Goal: Task Accomplishment & Management: Complete application form

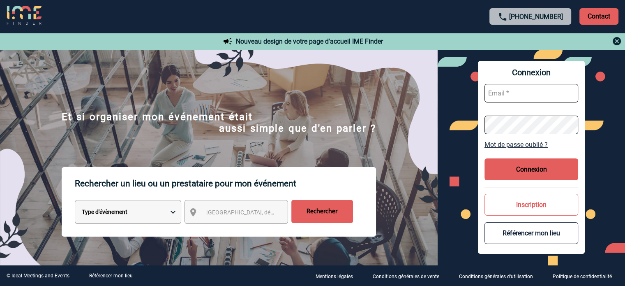
type input "eperiou@ime-groupe.com"
click at [510, 170] on button "Connexion" at bounding box center [532, 169] width 94 height 22
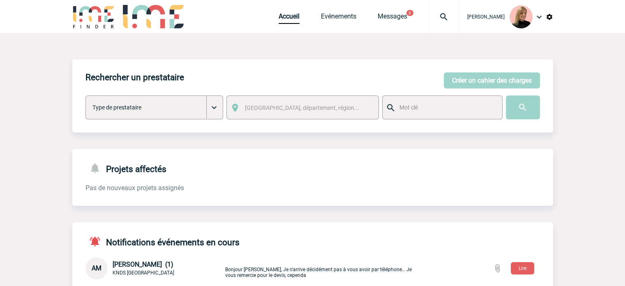
click at [448, 16] on img at bounding box center [444, 17] width 30 height 10
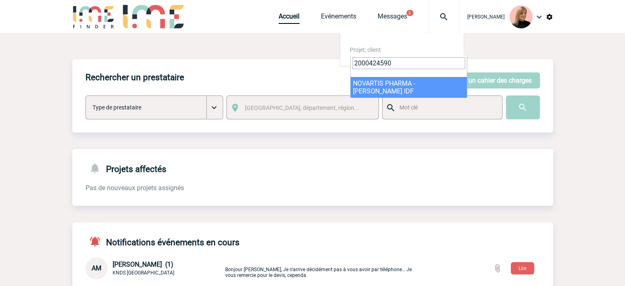
type input "2000424590"
select select "24091"
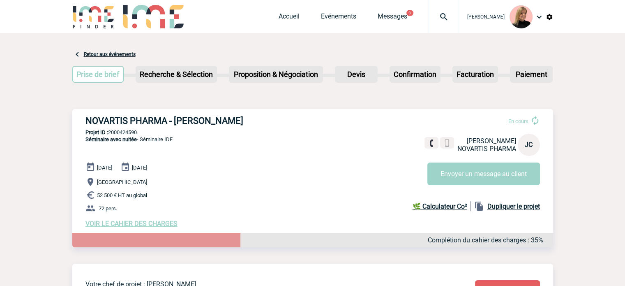
click at [128, 227] on span "VOIR LE CAHIER DES CHARGES" at bounding box center [132, 224] width 92 height 8
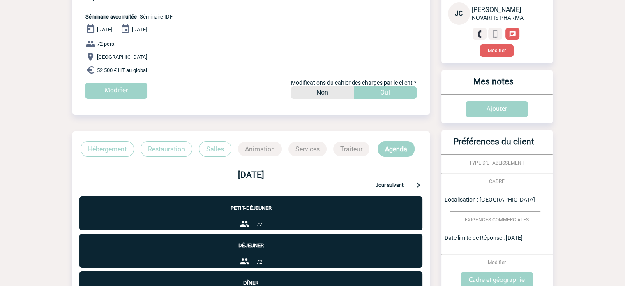
scroll to position [164, 0]
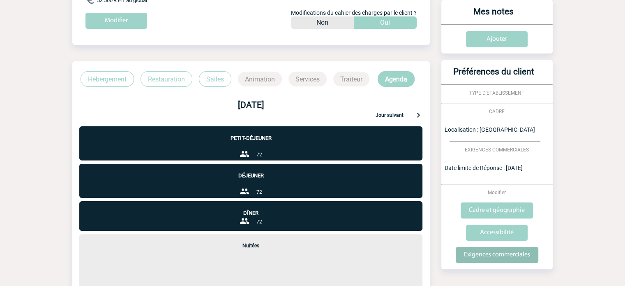
click at [480, 257] on input "Exigences commerciales" at bounding box center [497, 255] width 83 height 16
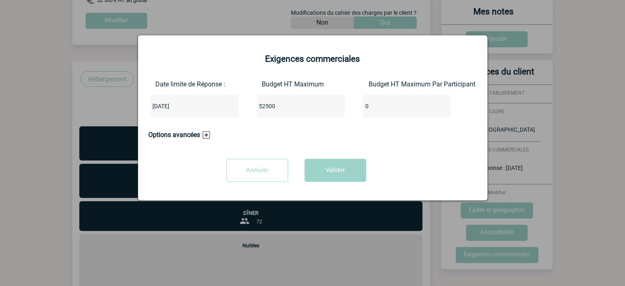
drag, startPoint x: 280, startPoint y: 109, endPoint x: 213, endPoint y: 108, distance: 66.6
click at [213, 108] on div "Date limite de Réponse : 2025-06-26 Budget HT Maximum 52500 Budget HT Maximum P…" at bounding box center [312, 102] width 329 height 44
paste input "44556."
type input "44556.00"
click at [329, 169] on button "Valider" at bounding box center [336, 170] width 62 height 23
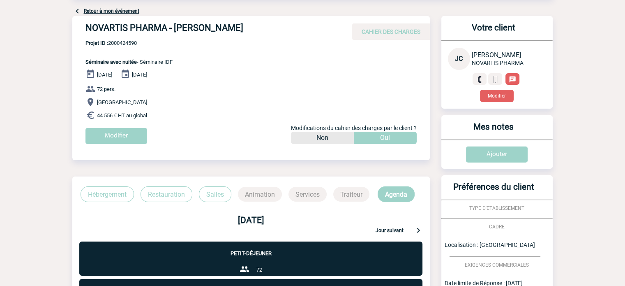
scroll to position [0, 0]
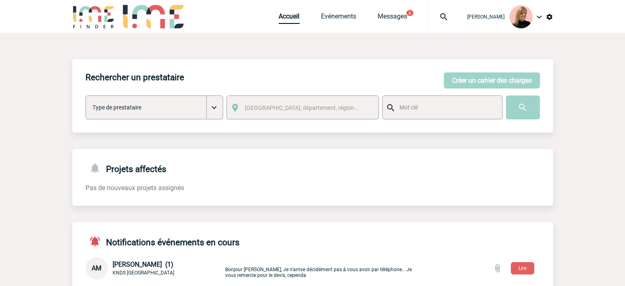
click at [451, 16] on img at bounding box center [444, 17] width 30 height 10
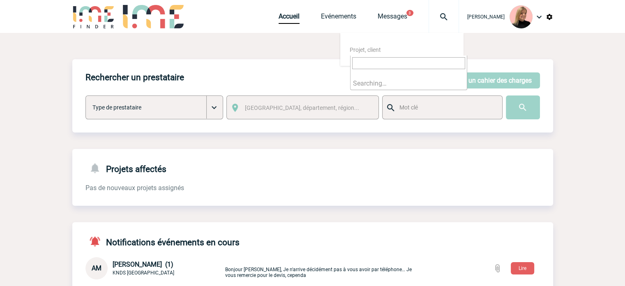
paste input "2000425227"
type input "2000425227"
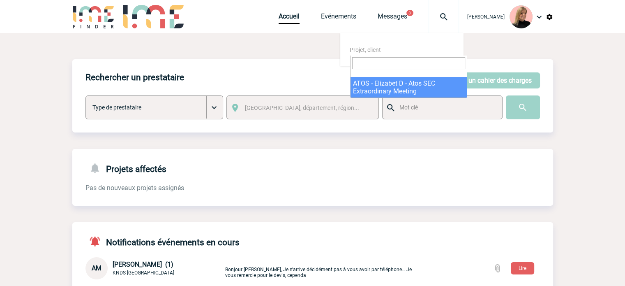
select select "24728"
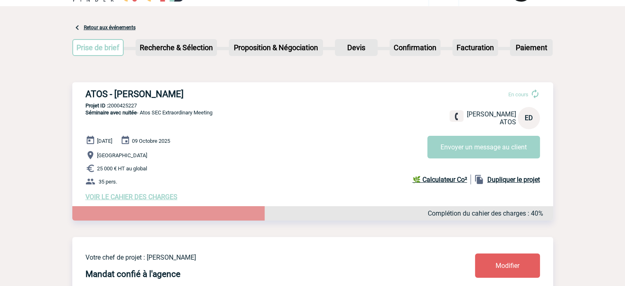
scroll to position [26, 0]
click at [160, 196] on span "VOIR LE CAHIER DES CHARGES" at bounding box center [132, 197] width 92 height 8
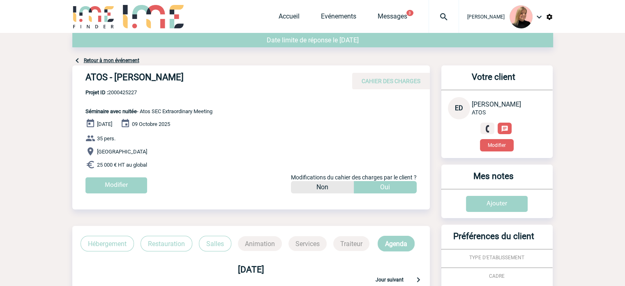
scroll to position [164, 0]
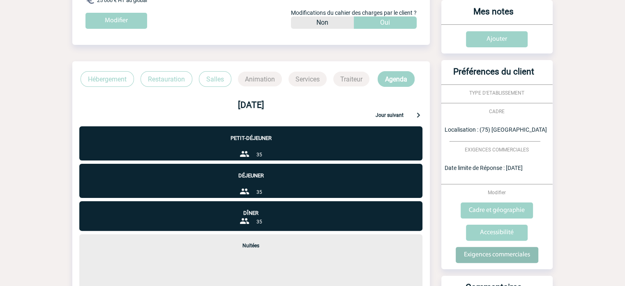
click at [493, 255] on input "Exigences commerciales" at bounding box center [497, 255] width 83 height 16
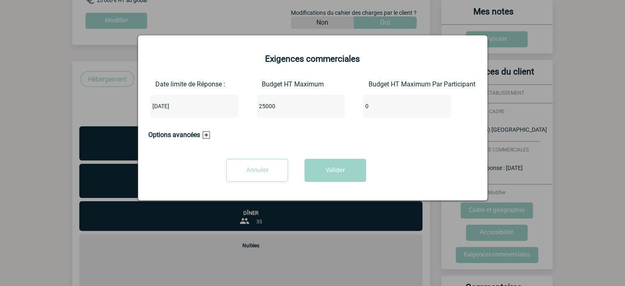
drag, startPoint x: 287, startPoint y: 105, endPoint x: 250, endPoint y: 120, distance: 39.5
click at [250, 120] on div "Date limite de Réponse : [DATE] Budget HT Maximum 25000 Budget HT Maximum Par P…" at bounding box center [312, 102] width 329 height 44
type input "25027"
type input "25027.68"
click at [319, 167] on button "Valider" at bounding box center [336, 170] width 62 height 23
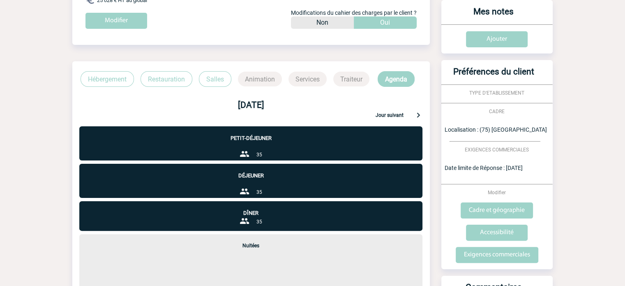
scroll to position [0, 0]
